Goal: Use online tool/utility: Utilize a website feature to perform a specific function

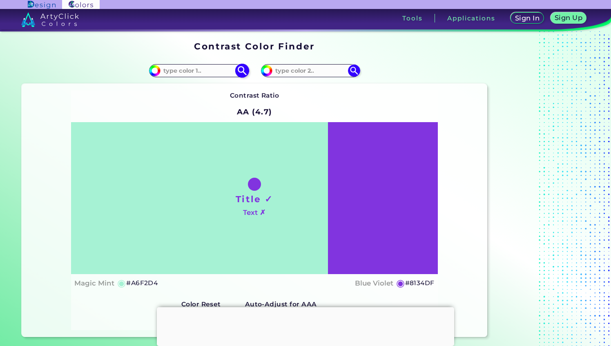
click at [187, 69] on input at bounding box center [199, 70] width 76 height 11
paste input "00FF00"
type input "00FF00"
click at [243, 67] on img at bounding box center [242, 70] width 14 height 14
type input "#00ff00"
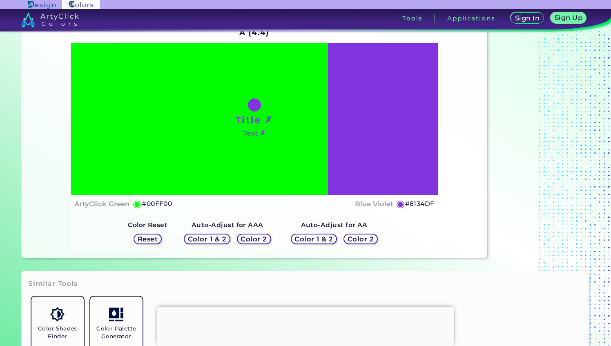
scroll to position [82, 0]
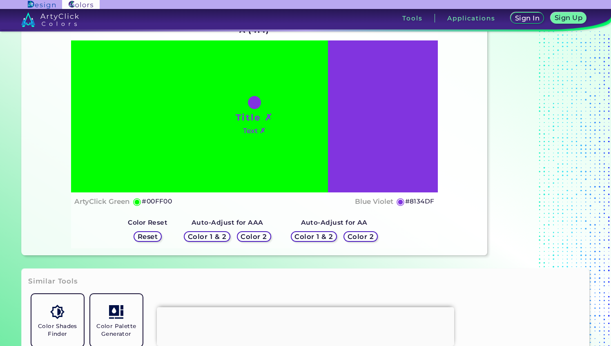
click at [218, 239] on h5 "Color 1 & 2" at bounding box center [207, 237] width 35 height 6
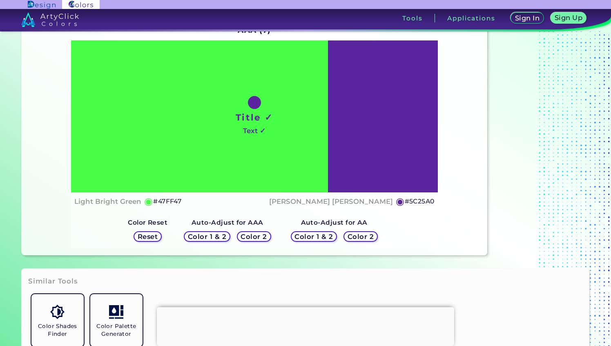
click at [219, 240] on div "Color 1 & 2" at bounding box center [206, 237] width 43 height 10
click at [255, 241] on div "Color 2" at bounding box center [254, 237] width 31 height 10
click at [255, 236] on h5 "Color 2" at bounding box center [253, 236] width 25 height 7
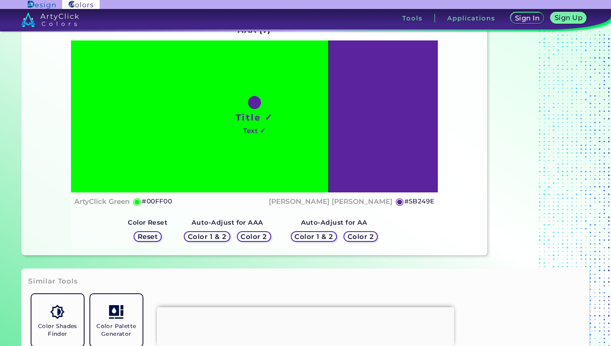
click at [255, 237] on h5 "Color 2" at bounding box center [254, 236] width 24 height 6
click at [158, 201] on h5 "#00FF00" at bounding box center [157, 201] width 30 height 11
click at [138, 202] on h5 "◉" at bounding box center [137, 202] width 9 height 10
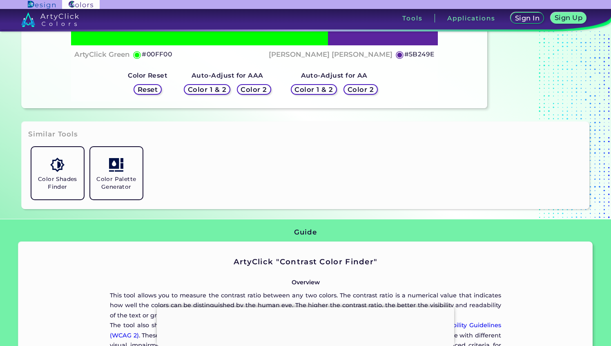
scroll to position [327, 0]
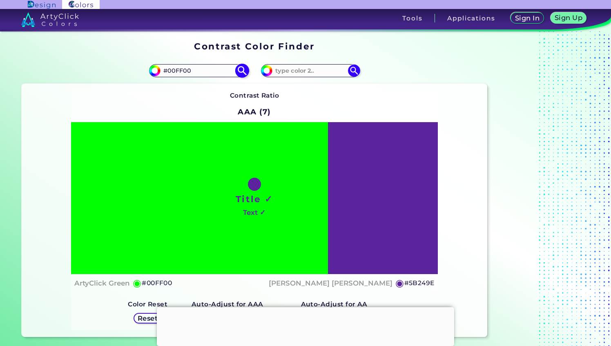
drag, startPoint x: 197, startPoint y: 71, endPoint x: 169, endPoint y: 74, distance: 28.0
click at [169, 74] on input "#00FF00" at bounding box center [199, 70] width 76 height 11
type input "#211e1d"
type input "#211E1D"
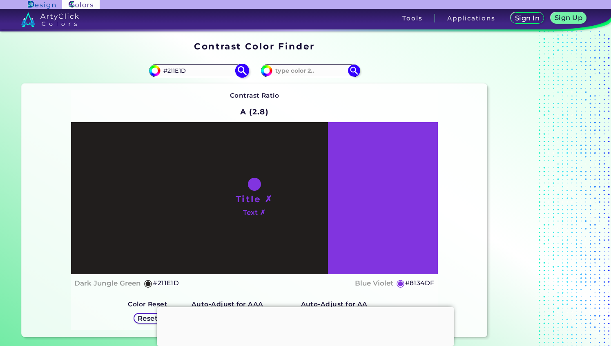
click at [181, 70] on input "#211E1D" at bounding box center [199, 70] width 76 height 11
click at [299, 71] on input at bounding box center [311, 70] width 76 height 11
type input "#211e1d"
type input "#211E1D"
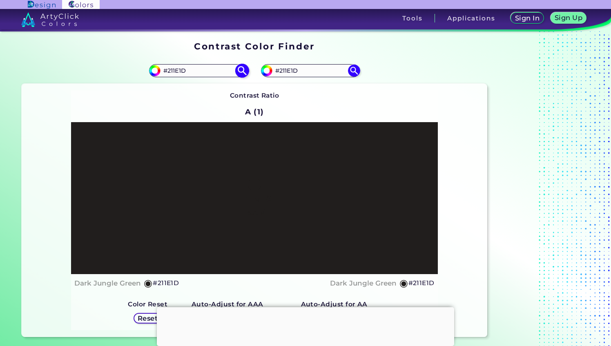
drag, startPoint x: 191, startPoint y: 69, endPoint x: 168, endPoint y: 69, distance: 22.9
click at [168, 69] on input "#211E1D" at bounding box center [199, 70] width 76 height 11
type input "#fff"
type input "#ffffff"
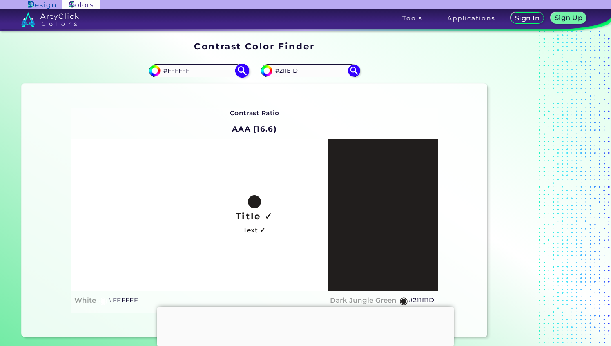
drag, startPoint x: 194, startPoint y: 69, endPoint x: 230, endPoint y: 65, distance: 36.5
click at [167, 69] on input "#FFFFFF" at bounding box center [199, 70] width 76 height 11
paste input "DEBE3"
type input "#FDEBE3"
type input "#fdebe3"
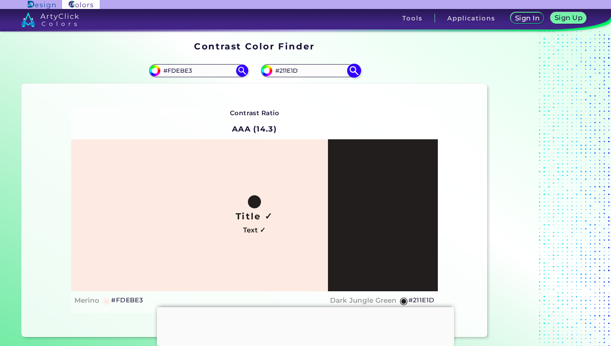
click at [302, 72] on input "#211E1D" at bounding box center [311, 70] width 76 height 11
paste input "F36F37"
type input "#F36F37"
click at [353, 109] on div "Contrast Ratio AAA (14.3) Title ✓ Text ✓ Merino ◉ #FDEBE3 ◉ Reset" at bounding box center [254, 210] width 367 height 205
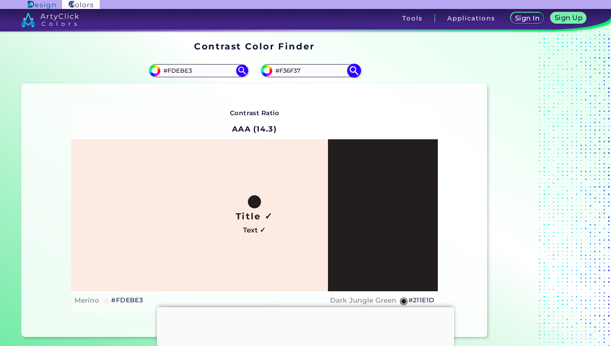
click at [353, 71] on img at bounding box center [354, 70] width 14 height 14
type input "#f36f37"
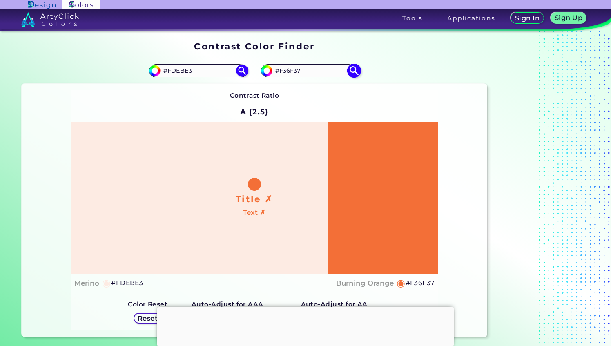
click at [293, 71] on input "#F36F37" at bounding box center [311, 70] width 76 height 11
click at [184, 73] on input "#FDEBE3" at bounding box center [199, 70] width 76 height 11
click at [401, 93] on div "Contrast Ratio A (2.5) Title ✗ Text ✗ Merino ◉ #FDEBE3 ◉ #F36F37" at bounding box center [254, 210] width 367 height 240
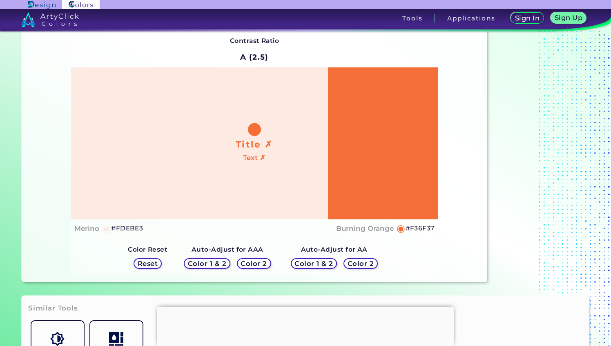
scroll to position [123, 0]
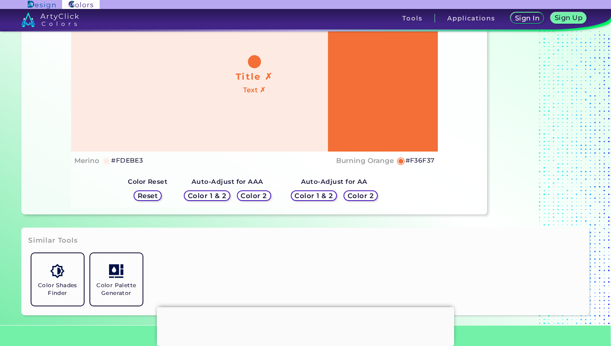
click at [158, 198] on h5 "Reset" at bounding box center [148, 195] width 20 height 7
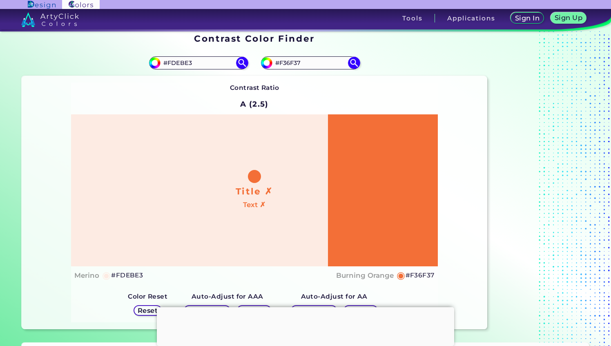
scroll to position [0, 0]
